Goal: Communication & Community: Ask a question

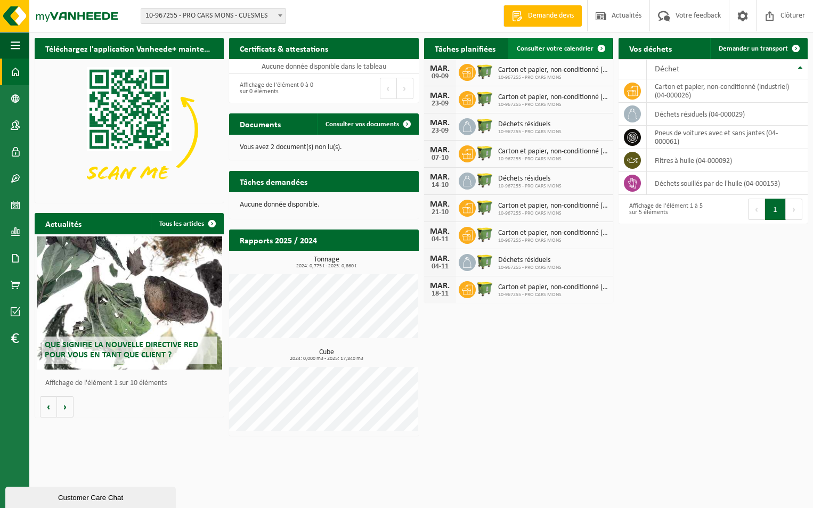
click at [569, 46] on span "Consulter votre calendrier" at bounding box center [555, 48] width 77 height 7
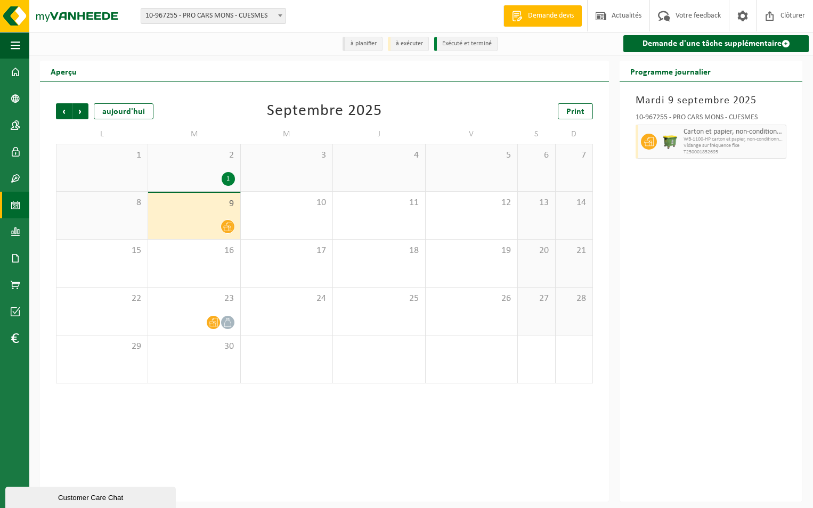
click at [236, 106] on div "Précédent Suivant [DATE] [DATE] Print" at bounding box center [324, 111] width 537 height 16
click at [227, 178] on div "1" at bounding box center [228, 179] width 13 height 14
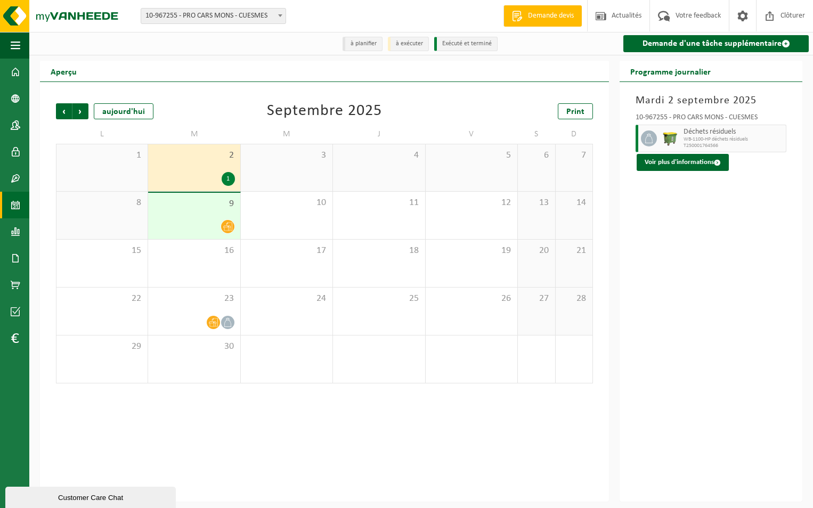
click at [47, 498] on div "Customer Care Chat" at bounding box center [90, 498] width 154 height 8
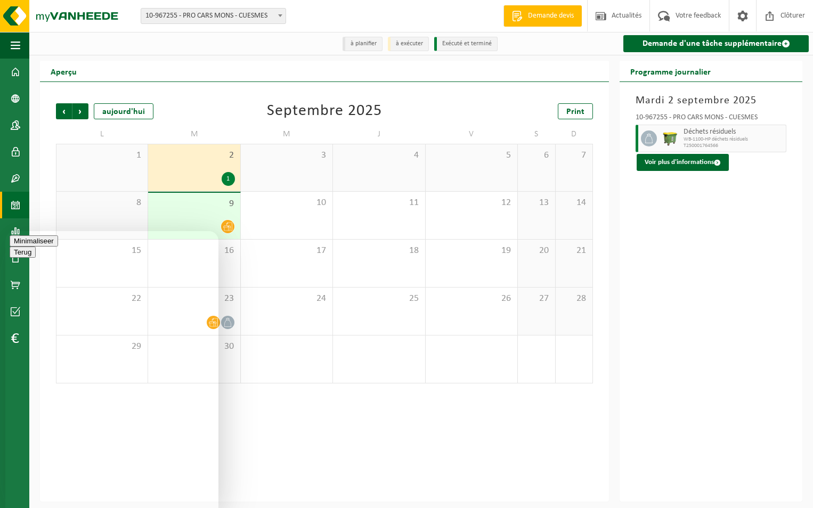
type textarea "Bonjour"
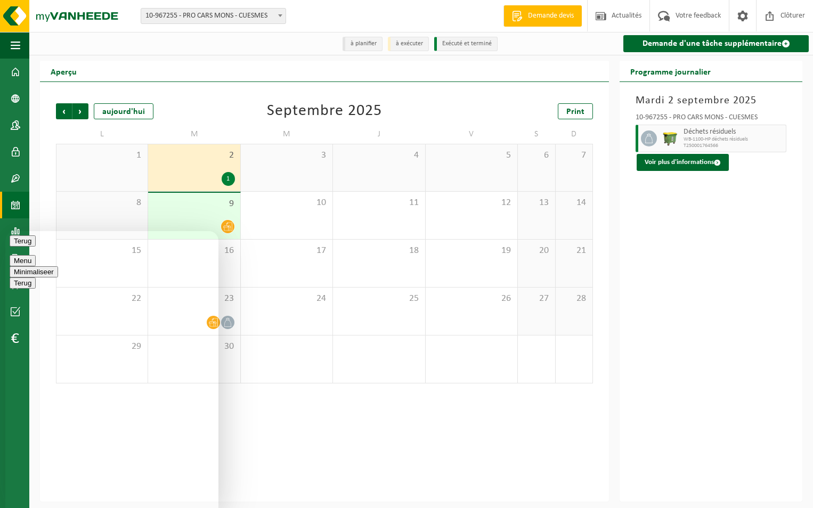
type textarea "J ai demande un passage pour mon container de pneus j'ai vu qu il avait ete pro…"
click at [58, 266] on button "Minimaliseer" at bounding box center [34, 271] width 48 height 11
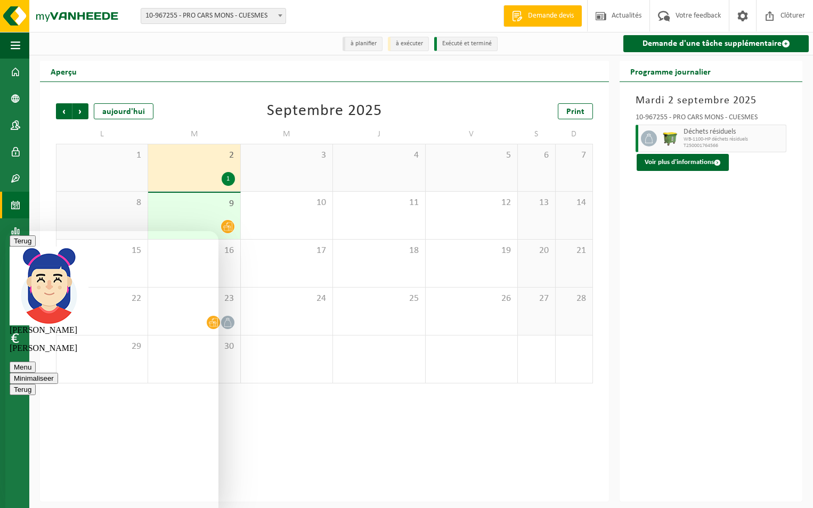
type textarea "merci"
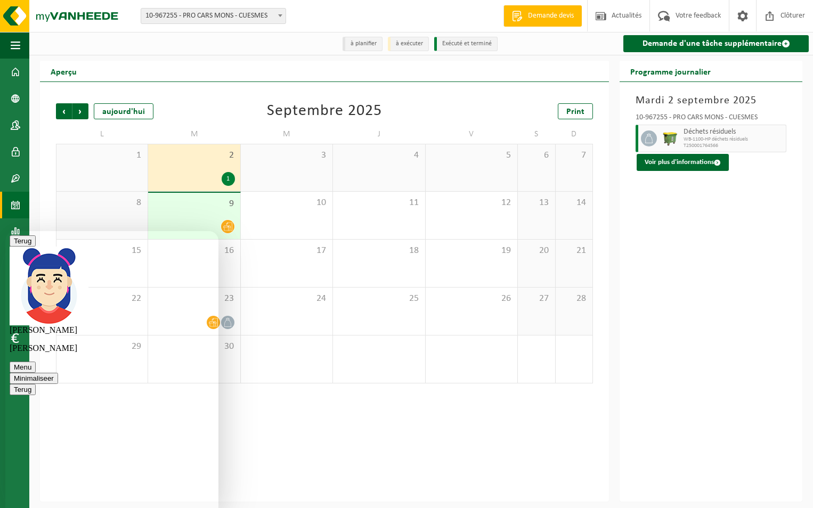
scroll to position [109, 0]
type textarea "c est normal de ne pas le voir dans l application sur l agenda"
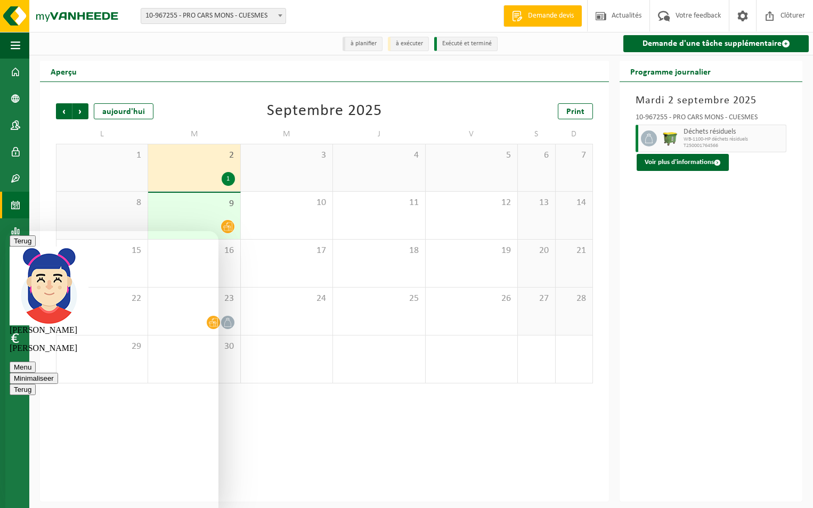
scroll to position [0, 0]
type textarea "ok je pensais que l enlevement se faisait dans les 3-5jours"
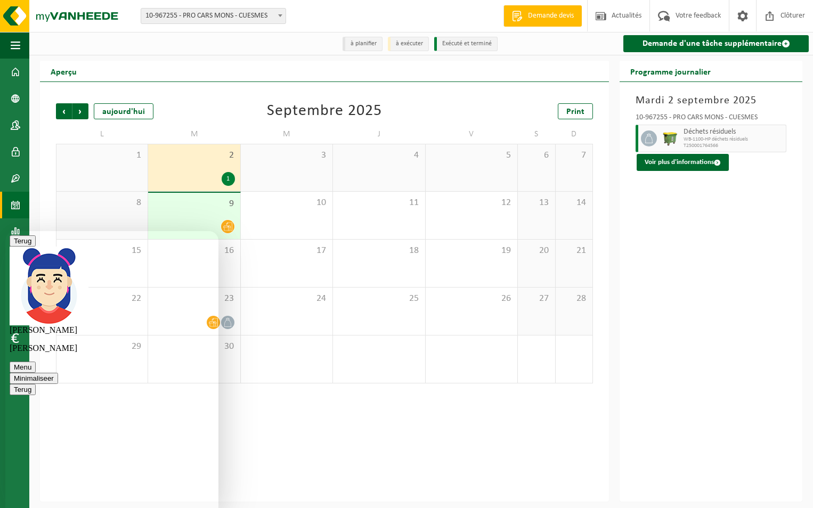
type textarea "il y avait deja des soucis logistiques en juillet, en juin"
type textarea "c'est vraiment compliqué de travailler avec vous nous pensons arreter à le fin …"
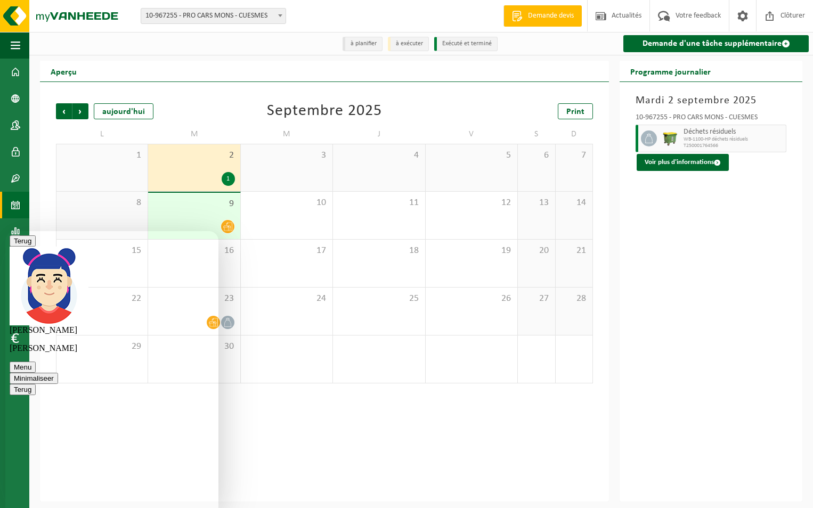
click at [58, 373] on button "Minimaliseer" at bounding box center [34, 378] width 48 height 11
